Goal: Information Seeking & Learning: Understand process/instructions

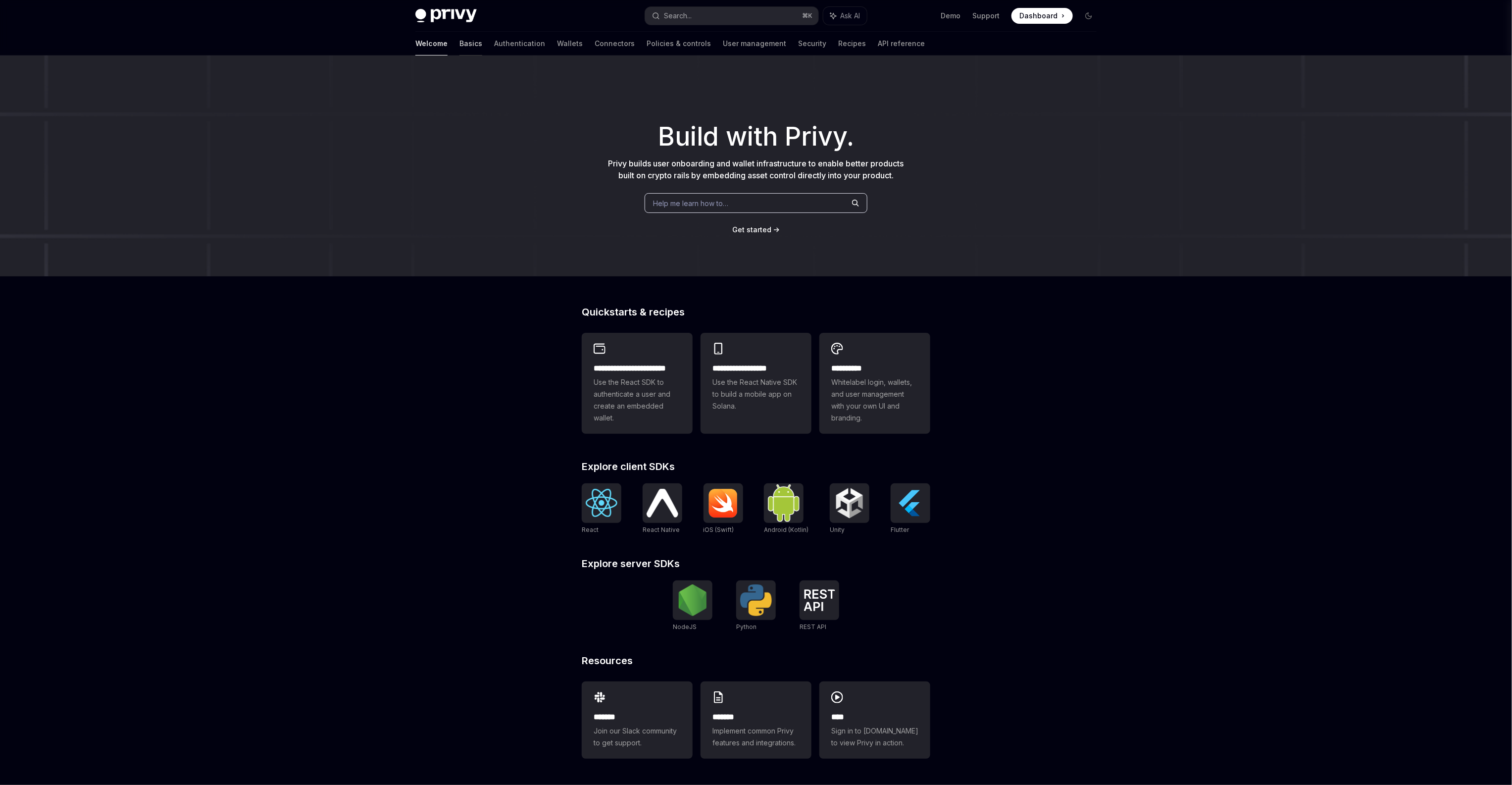
click at [460, 48] on link "Basics" at bounding box center [471, 43] width 23 height 23
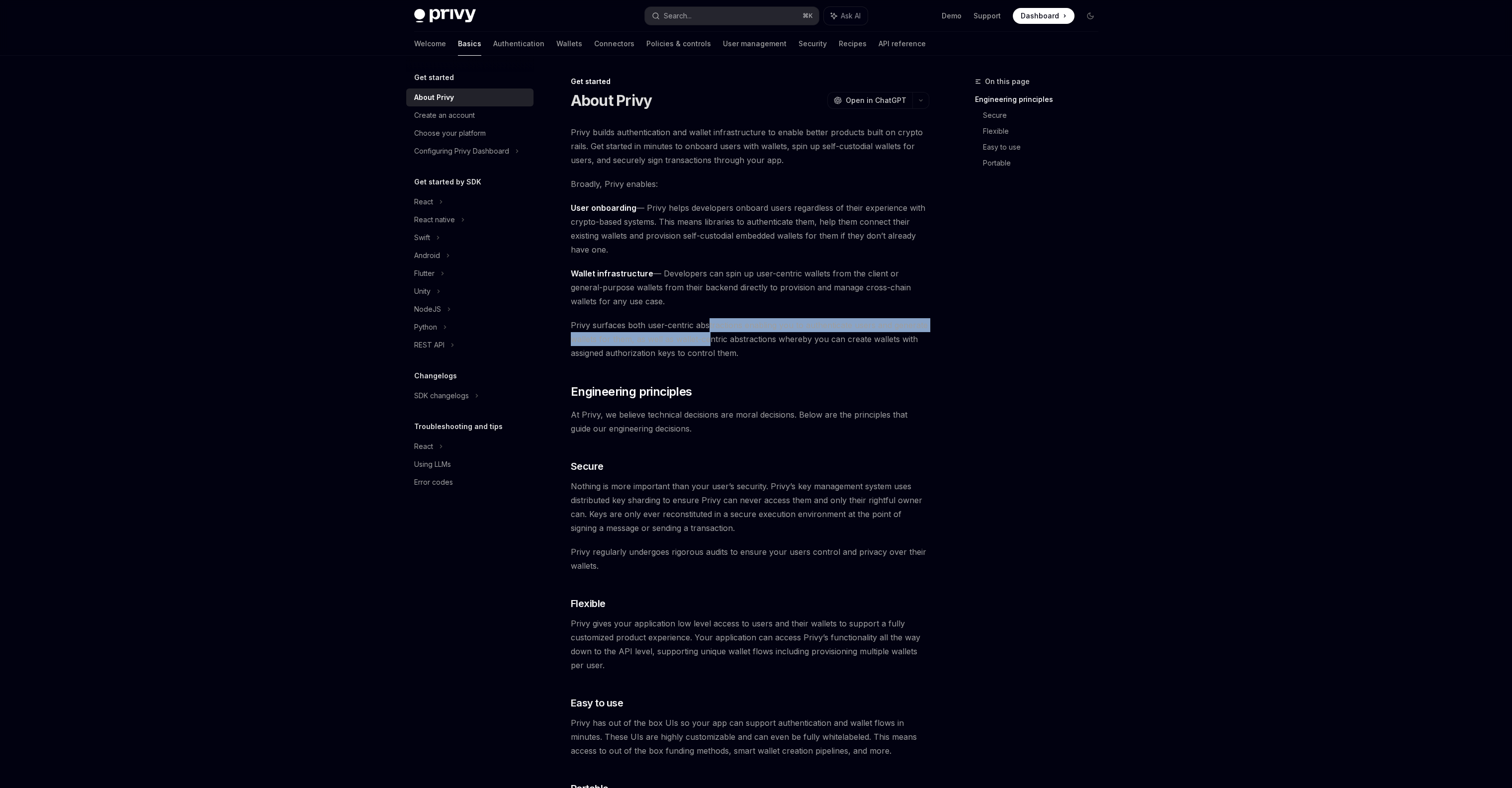
drag, startPoint x: 707, startPoint y: 325, endPoint x: 710, endPoint y: 336, distance: 11.4
click at [710, 336] on span "Privy surfaces both user-centric abstractions enabling you to authenticate user…" at bounding box center [750, 339] width 358 height 42
drag, startPoint x: 728, startPoint y: 339, endPoint x: 721, endPoint y: 326, distance: 14.8
click at [722, 328] on span "Privy surfaces both user-centric abstractions enabling you to authenticate user…" at bounding box center [750, 339] width 358 height 42
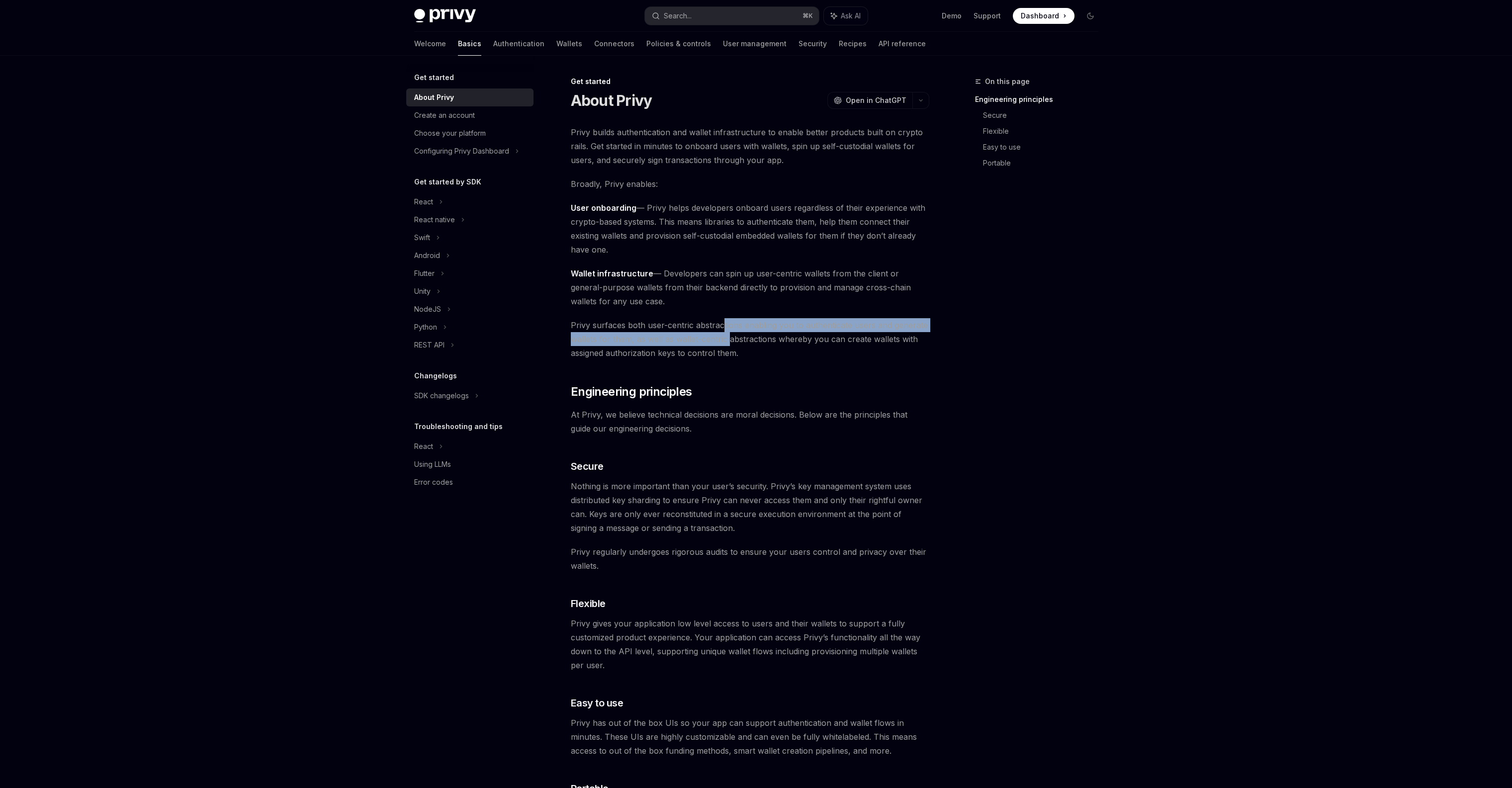
click at [721, 326] on span "Privy surfaces both user-centric abstractions enabling you to authenticate user…" at bounding box center [750, 339] width 358 height 42
drag, startPoint x: 701, startPoint y: 325, endPoint x: 702, endPoint y: 339, distance: 14.0
click at [702, 339] on span "Privy surfaces both user-centric abstractions enabling you to authenticate user…" at bounding box center [750, 339] width 358 height 42
drag, startPoint x: 637, startPoint y: 341, endPoint x: 691, endPoint y: 340, distance: 54.0
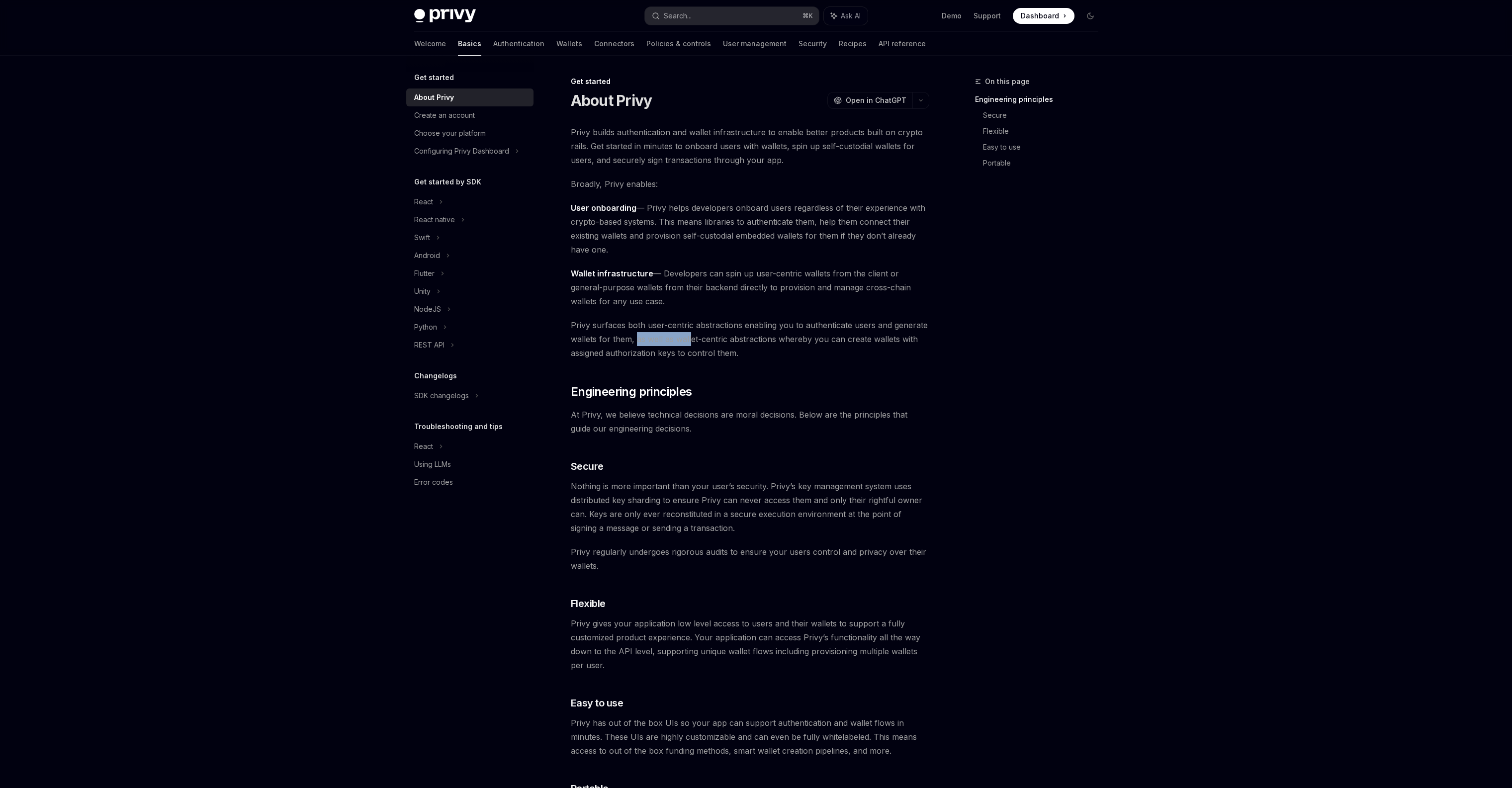
click at [691, 340] on span "Privy surfaces both user-centric abstractions enabling you to authenticate user…" at bounding box center [750, 339] width 358 height 42
drag, startPoint x: 719, startPoint y: 335, endPoint x: 695, endPoint y: 335, distance: 24.0
click at [702, 335] on span "Privy surfaces both user-centric abstractions enabling you to authenticate user…" at bounding box center [750, 339] width 358 height 42
click at [691, 334] on span "Privy surfaces both user-centric abstractions enabling you to authenticate user…" at bounding box center [750, 339] width 358 height 42
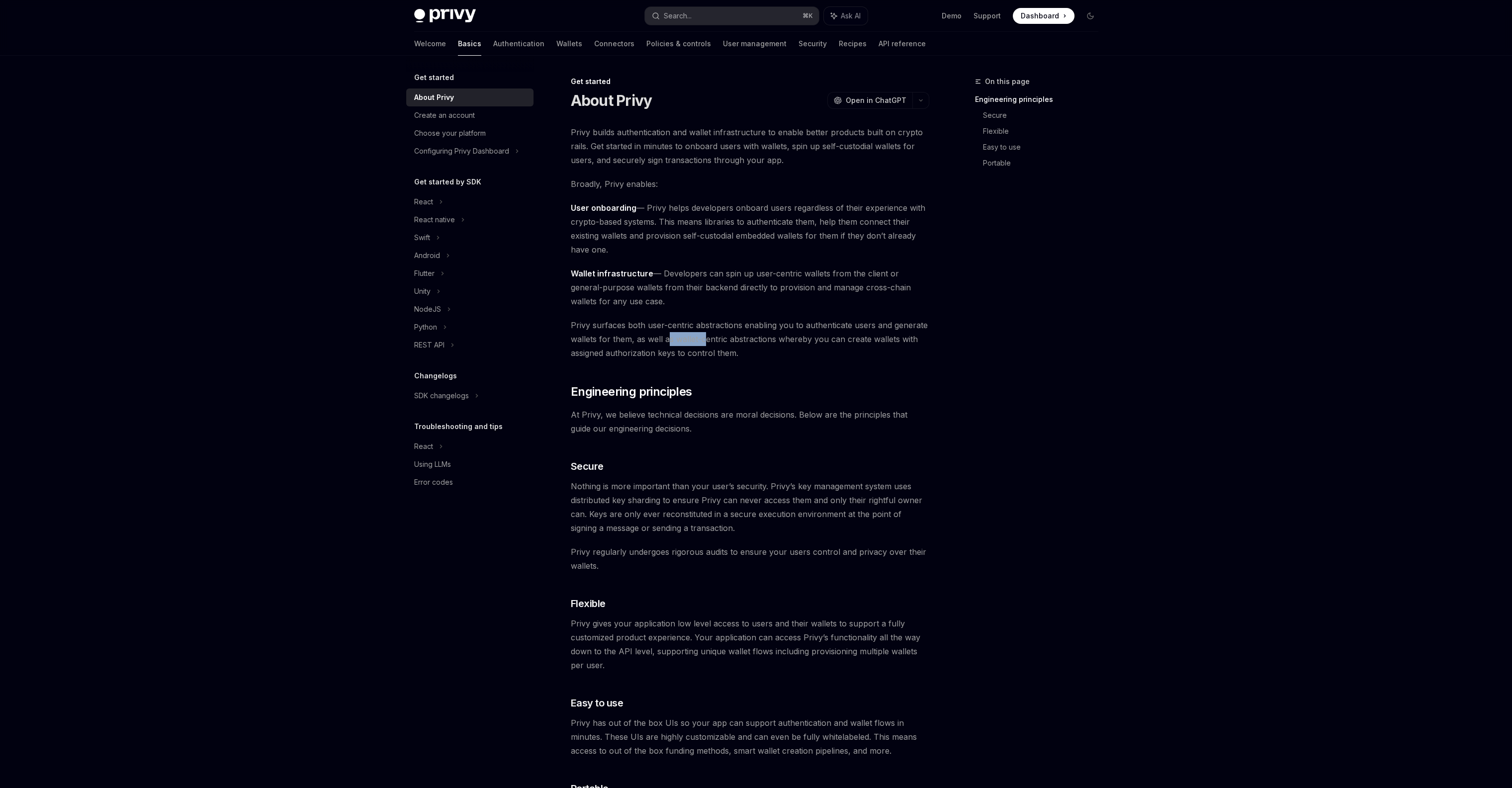
drag, startPoint x: 666, startPoint y: 338, endPoint x: 705, endPoint y: 337, distance: 39.0
click at [705, 337] on span "Privy surfaces both user-centric abstractions enabling you to authenticate user…" at bounding box center [750, 339] width 358 height 42
drag, startPoint x: 720, startPoint y: 336, endPoint x: 659, endPoint y: 333, distance: 61.1
click at [663, 333] on span "Privy surfaces both user-centric abstractions enabling you to authenticate user…" at bounding box center [750, 339] width 358 height 42
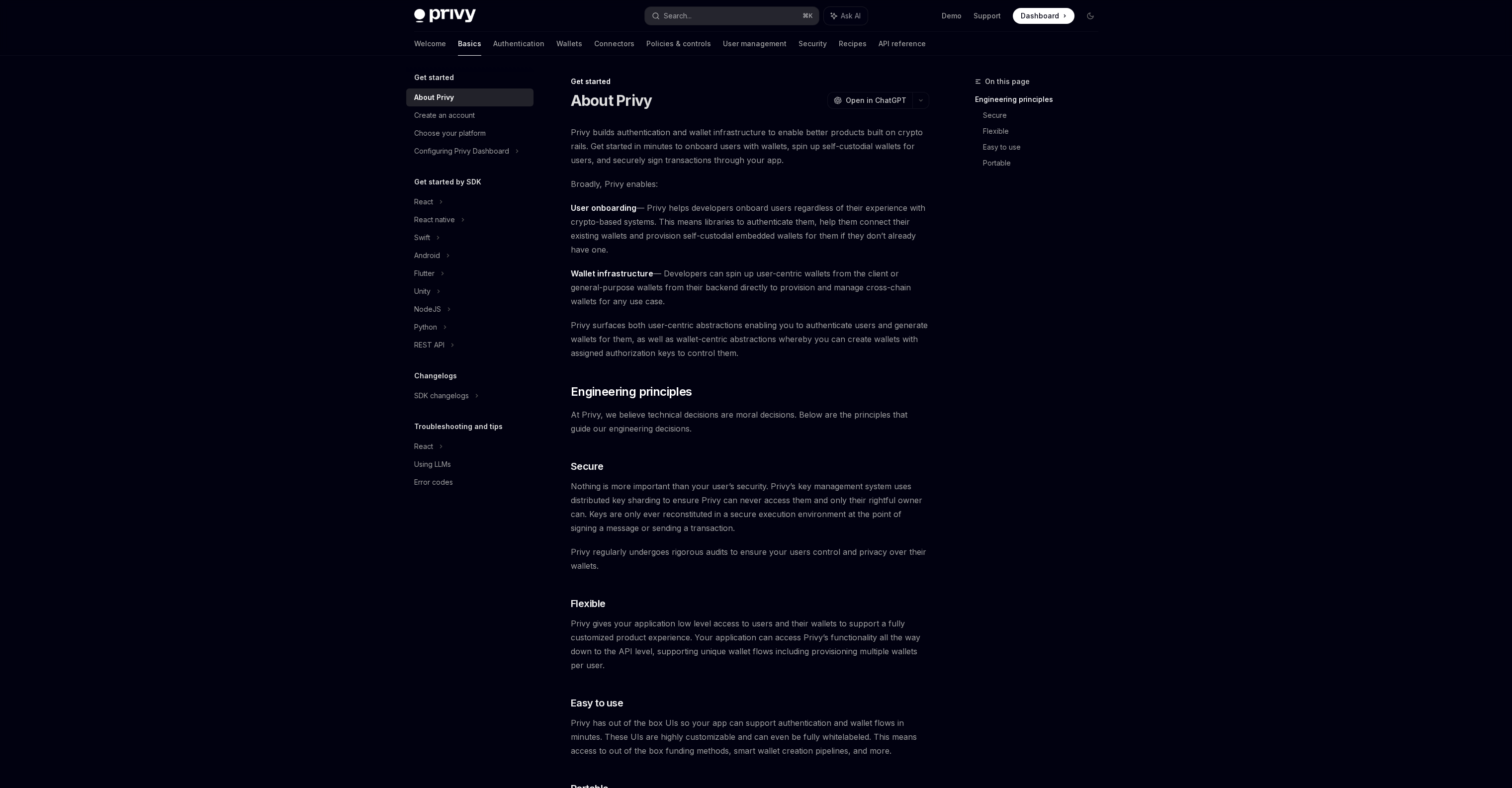
click at [659, 333] on span "Privy surfaces both user-centric abstractions enabling you to authenticate user…" at bounding box center [750, 339] width 358 height 42
drag, startPoint x: 667, startPoint y: 339, endPoint x: 710, endPoint y: 338, distance: 43.0
click at [710, 338] on span "Privy surfaces both user-centric abstractions enabling you to authenticate user…" at bounding box center [750, 339] width 358 height 42
drag, startPoint x: 666, startPoint y: 338, endPoint x: 723, endPoint y: 339, distance: 57.0
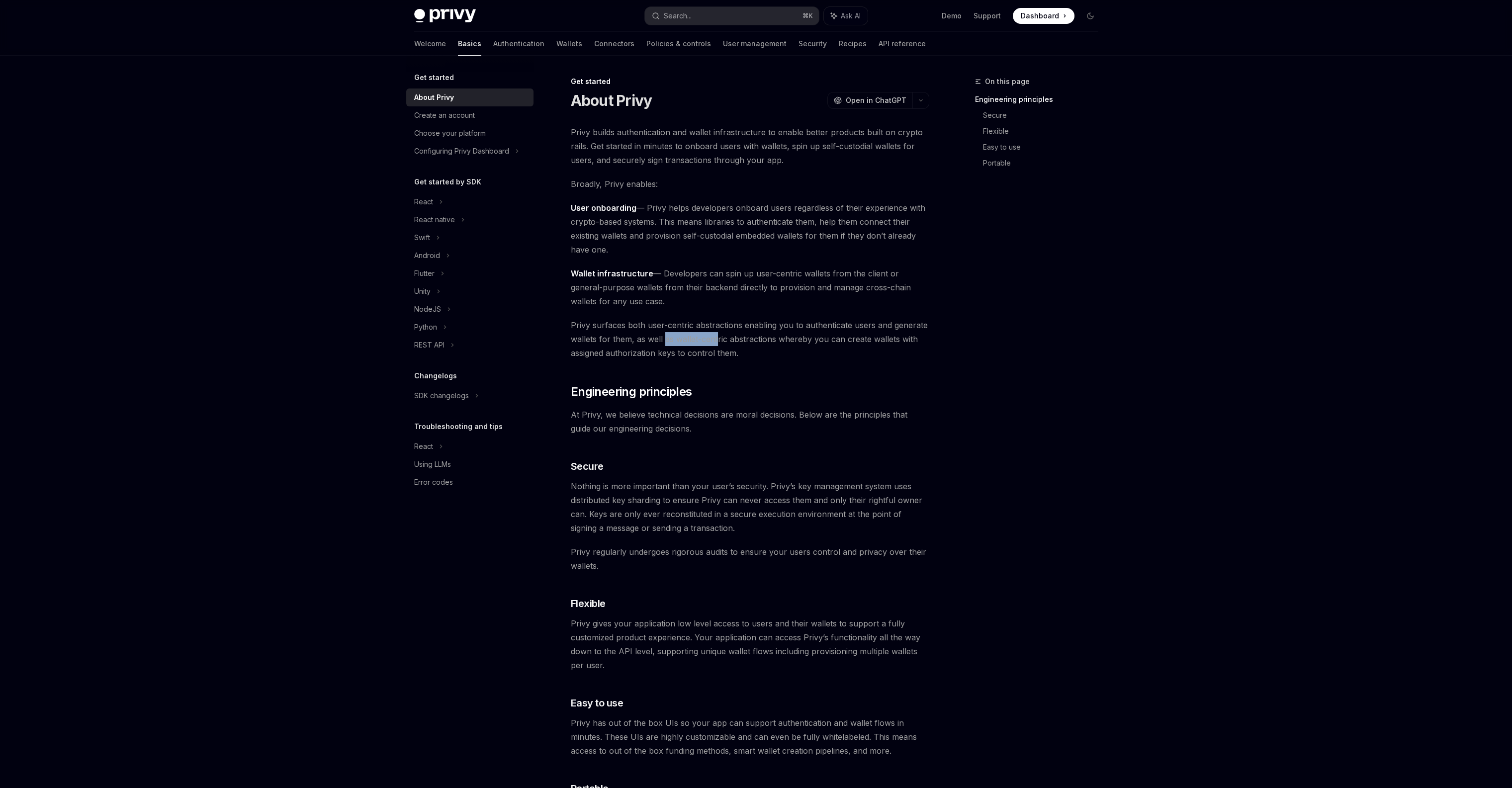
click at [723, 339] on span "Privy surfaces both user-centric abstractions enabling you to authenticate user…" at bounding box center [750, 339] width 358 height 42
drag, startPoint x: 664, startPoint y: 338, endPoint x: 744, endPoint y: 337, distance: 80.0
click at [744, 337] on span "Privy surfaces both user-centric abstractions enabling you to authenticate user…" at bounding box center [750, 339] width 358 height 42
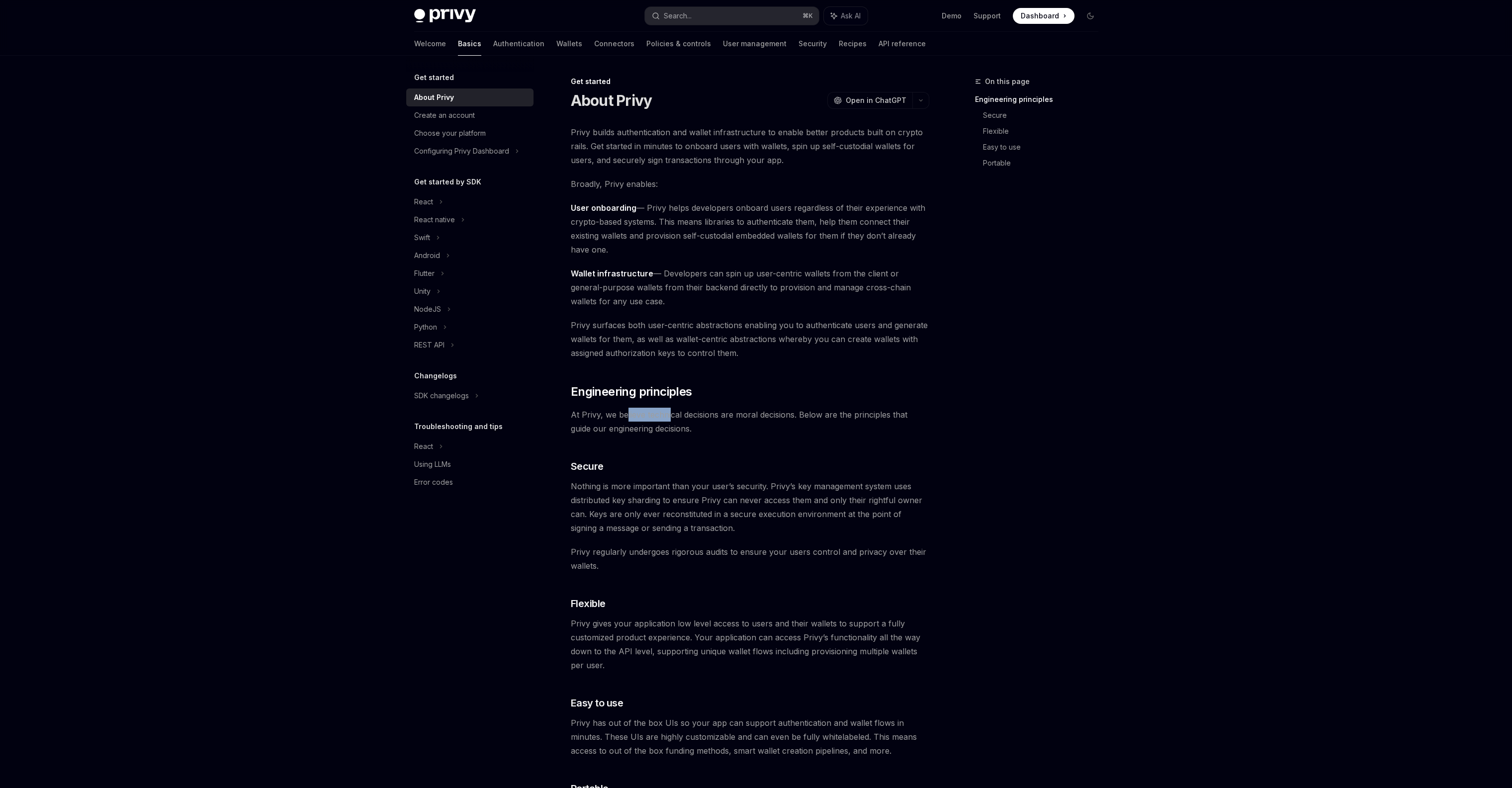
drag, startPoint x: 627, startPoint y: 418, endPoint x: 675, endPoint y: 415, distance: 48.1
click at [675, 415] on span "At Privy, we believe technical decisions are moral decisions. Below are the pri…" at bounding box center [750, 421] width 358 height 28
click at [729, 415] on span "At Privy, we believe technical decisions are moral decisions. Below are the pri…" at bounding box center [750, 421] width 358 height 28
drag, startPoint x: 739, startPoint y: 414, endPoint x: 768, endPoint y: 415, distance: 29.0
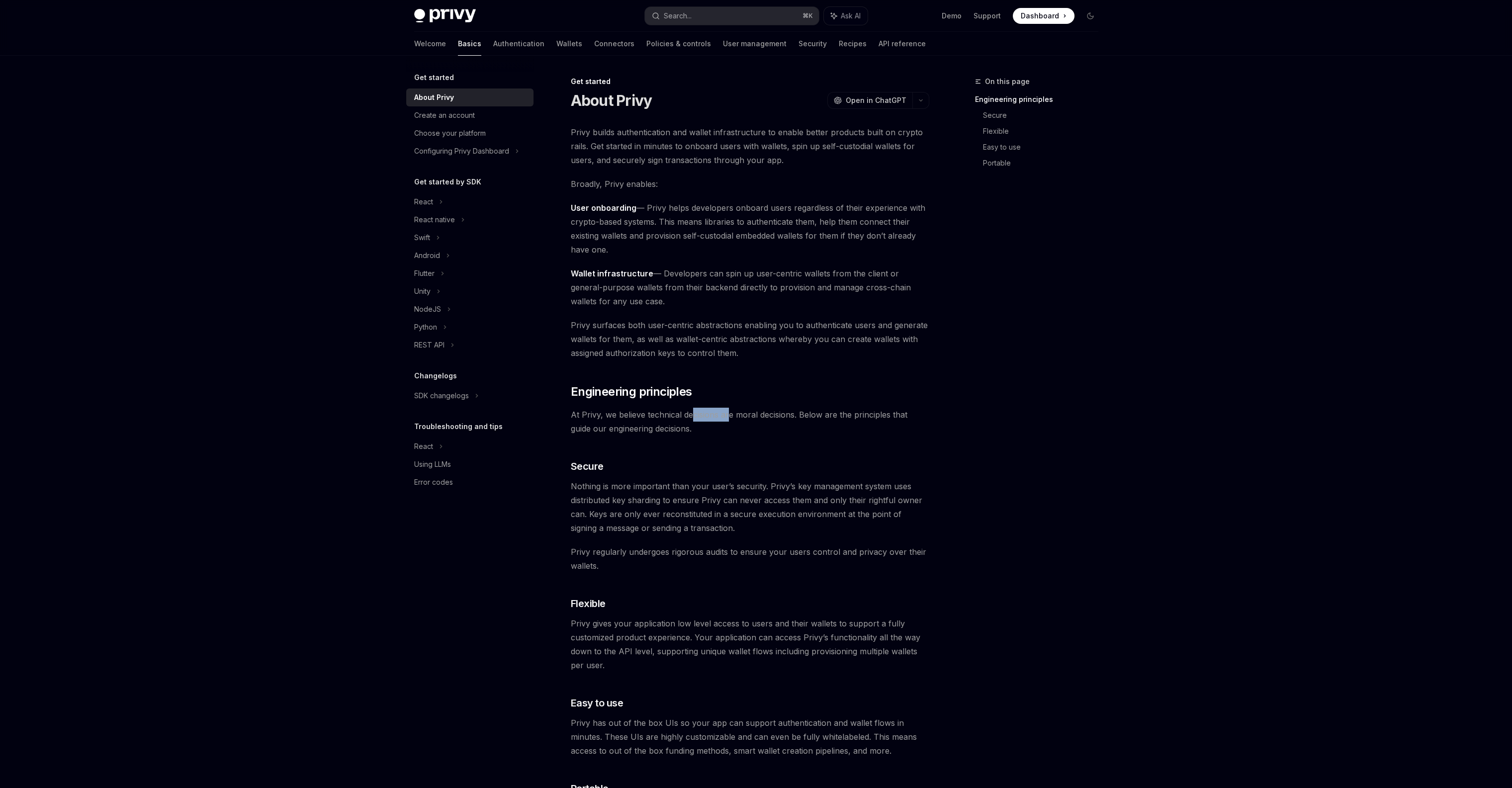
click at [740, 414] on span "At Privy, we believe technical decisions are moral decisions. Below are the pri…" at bounding box center [750, 421] width 358 height 28
drag, startPoint x: 779, startPoint y: 416, endPoint x: 740, endPoint y: 416, distance: 39.0
click at [740, 416] on span "At Privy, we believe technical decisions are moral decisions. Below are the pri…" at bounding box center [750, 421] width 358 height 28
click at [739, 416] on span "At Privy, we believe technical decisions are moral decisions. Below are the pri…" at bounding box center [750, 421] width 358 height 28
drag, startPoint x: 707, startPoint y: 415, endPoint x: 694, endPoint y: 414, distance: 13.0
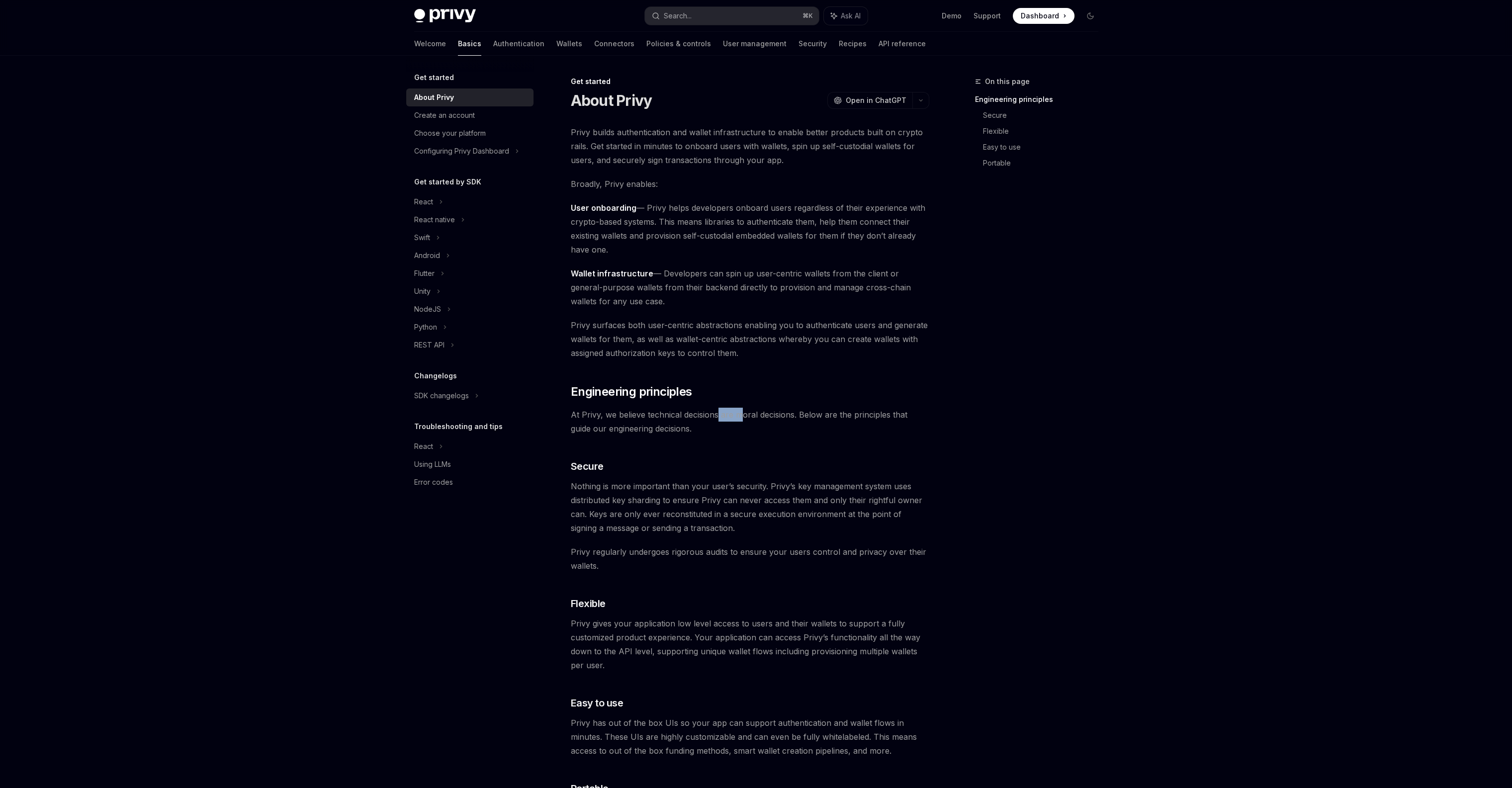
click at [701, 414] on span "At Privy, we believe technical decisions are moral decisions. Below are the pri…" at bounding box center [750, 421] width 358 height 28
click at [694, 414] on span "At Privy, we believe technical decisions are moral decisions. Below are the pri…" at bounding box center [750, 421] width 358 height 28
drag, startPoint x: 663, startPoint y: 427, endPoint x: 651, endPoint y: 420, distance: 13.9
click at [655, 423] on span "At Privy, we believe technical decisions are moral decisions. Below are the pri…" at bounding box center [750, 421] width 358 height 28
click at [650, 419] on span "At Privy, we believe technical decisions are moral decisions. Below are the pri…" at bounding box center [750, 421] width 358 height 28
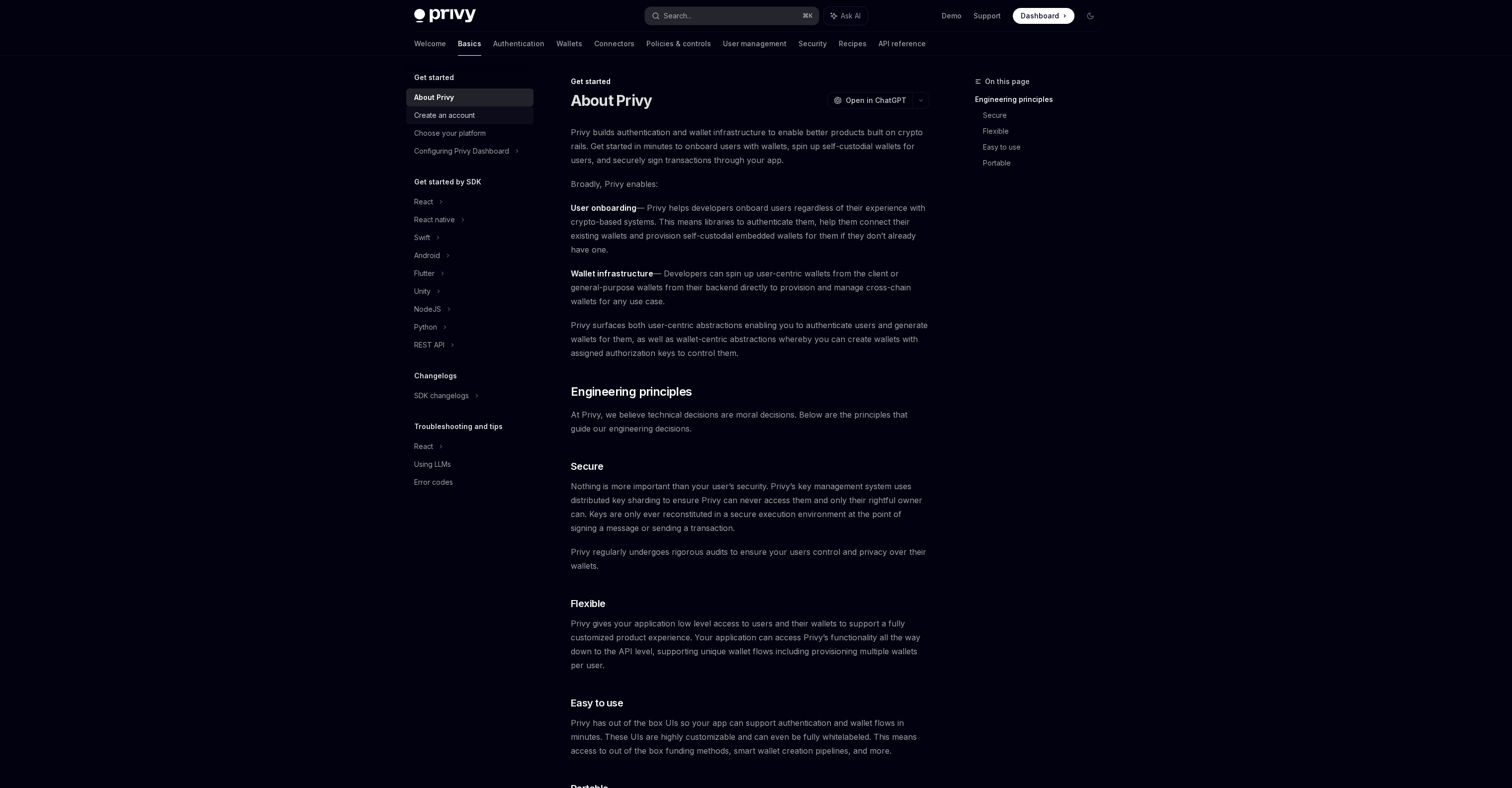
click at [487, 112] on div "Create an account" at bounding box center [471, 116] width 113 height 12
type textarea "*"
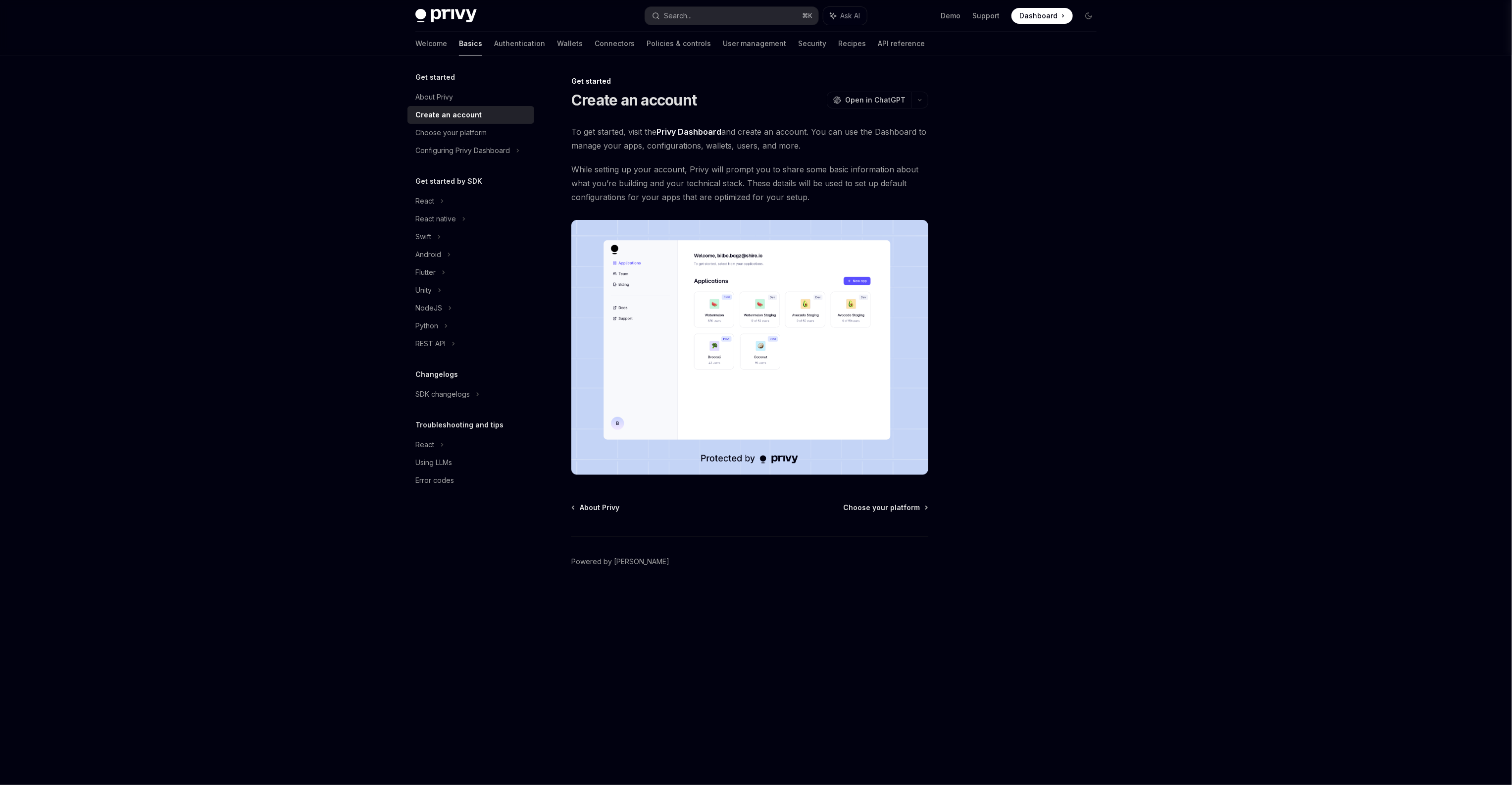
drag, startPoint x: 639, startPoint y: 176, endPoint x: 652, endPoint y: 187, distance: 17.0
click at [652, 187] on span "While setting up your account, Privy will prompt you to share some basic inform…" at bounding box center [750, 183] width 357 height 42
drag, startPoint x: 744, startPoint y: 171, endPoint x: 755, endPoint y: 190, distance: 22.0
click at [755, 190] on span "While setting up your account, Privy will prompt you to share some basic inform…" at bounding box center [750, 183] width 357 height 42
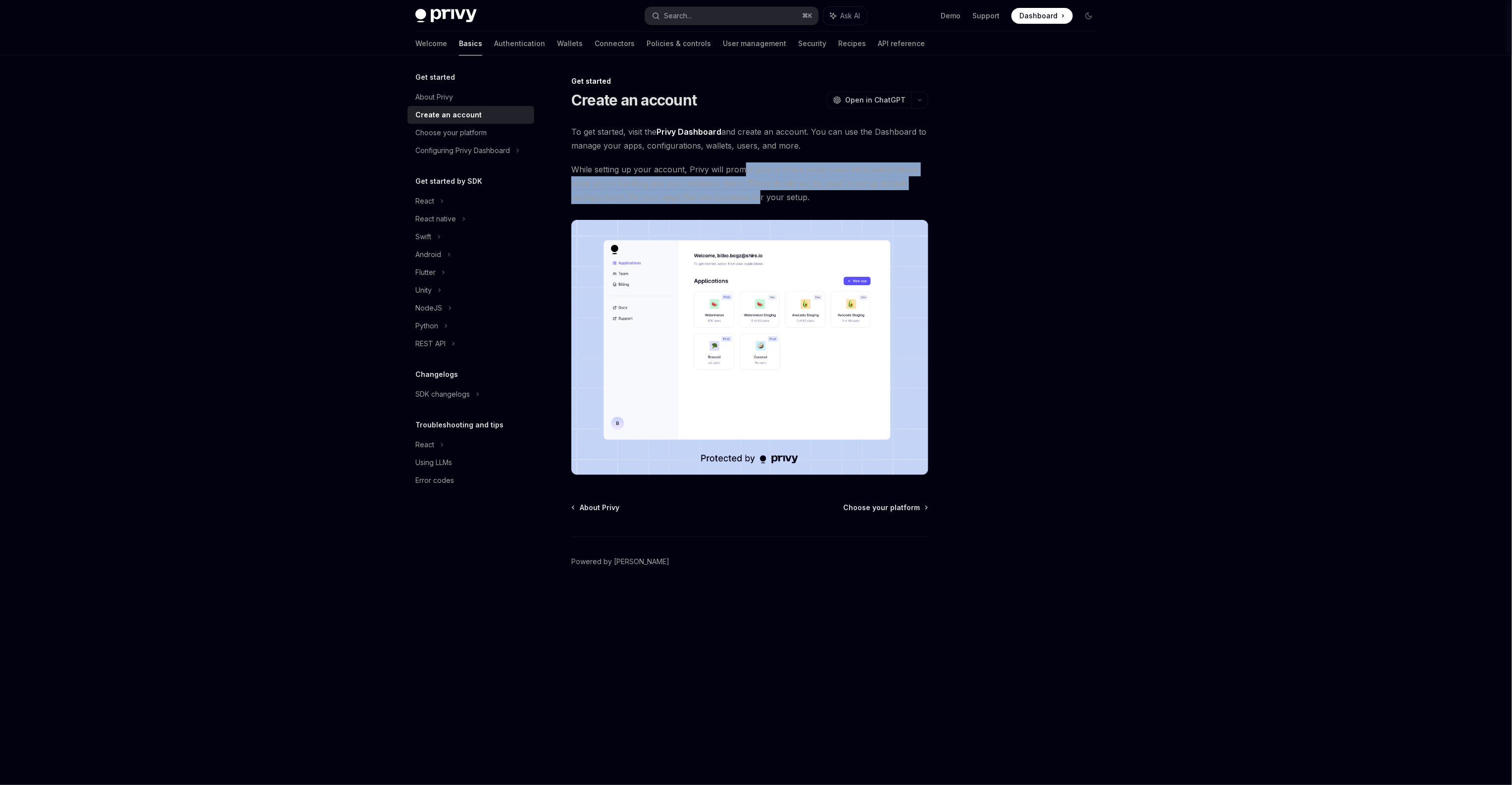
click at [755, 190] on span "While setting up your account, Privy will prompt you to share some basic inform…" at bounding box center [750, 183] width 357 height 42
drag, startPoint x: 774, startPoint y: 171, endPoint x: 778, endPoint y: 181, distance: 10.8
click at [778, 181] on span "While setting up your account, Privy will prompt you to share some basic inform…" at bounding box center [750, 183] width 357 height 42
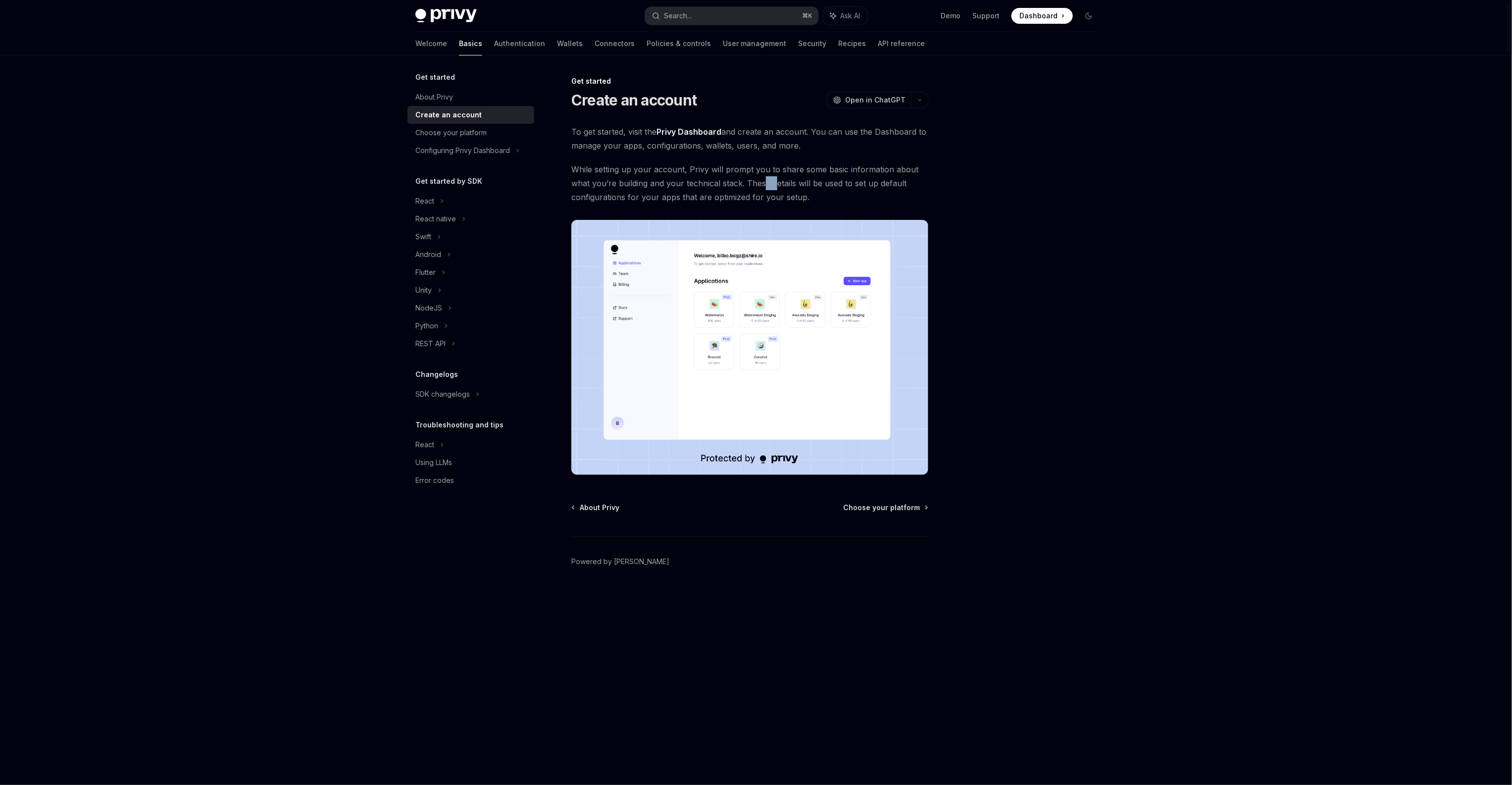
drag, startPoint x: 774, startPoint y: 180, endPoint x: 708, endPoint y: 180, distance: 66.0
click at [710, 180] on span "While setting up your account, Privy will prompt you to share some basic inform…" at bounding box center [750, 183] width 357 height 42
click at [708, 179] on span "While setting up your account, Privy will prompt you to share some basic inform…" at bounding box center [750, 183] width 357 height 42
drag, startPoint x: 596, startPoint y: 180, endPoint x: 625, endPoint y: 181, distance: 29.0
click at [625, 181] on span "While setting up your account, Privy will prompt you to share some basic inform…" at bounding box center [750, 183] width 357 height 42
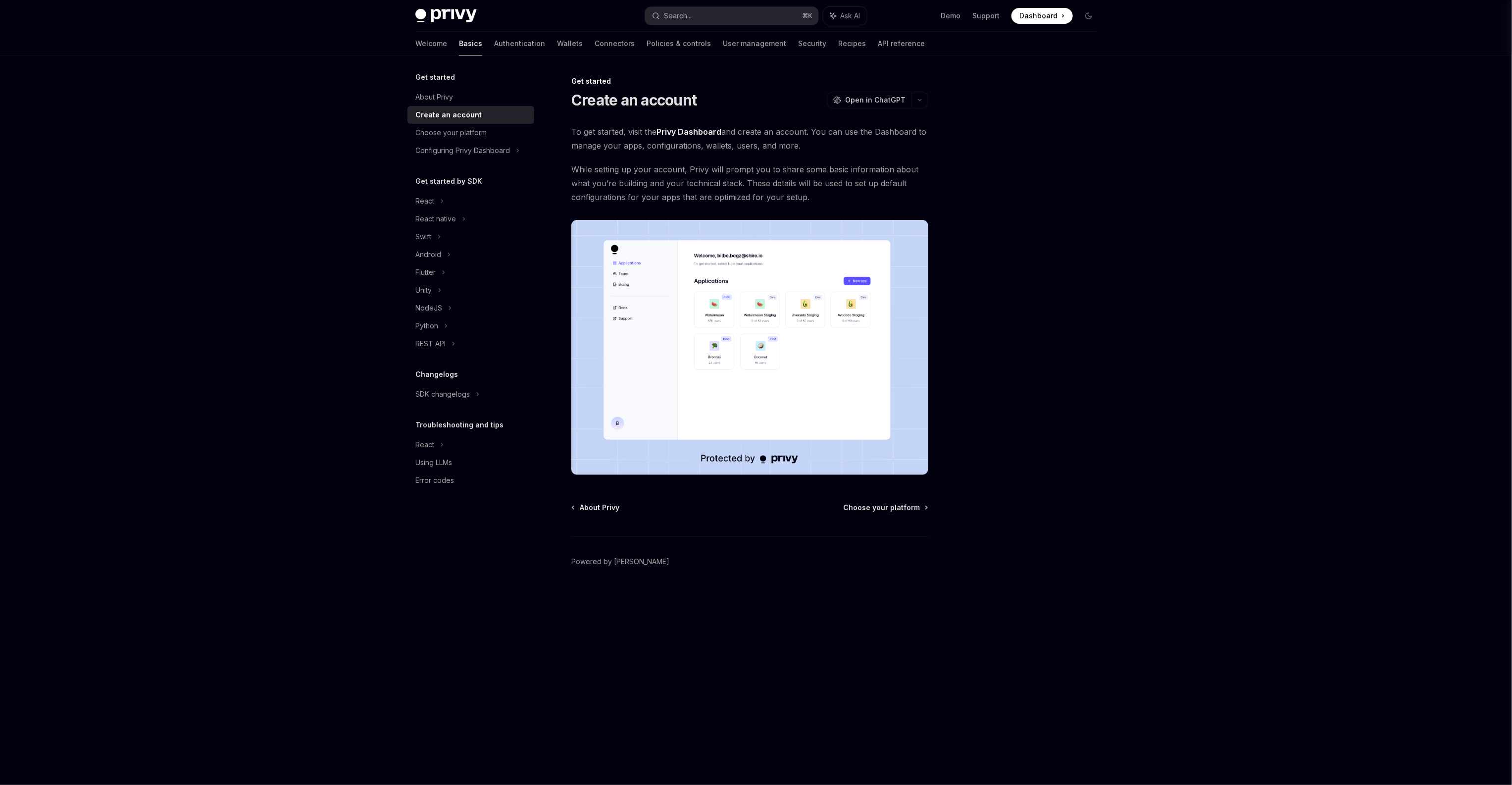
click at [625, 181] on span "While setting up your account, Privy will prompt you to share some basic inform…" at bounding box center [750, 183] width 357 height 42
drag, startPoint x: 635, startPoint y: 183, endPoint x: 667, endPoint y: 184, distance: 32.0
click at [660, 185] on span "While setting up your account, Privy will prompt you to share some basic inform…" at bounding box center [750, 183] width 357 height 42
click at [667, 184] on span "While setting up your account, Privy will prompt you to share some basic inform…" at bounding box center [750, 183] width 357 height 42
